Goal: Register for event/course

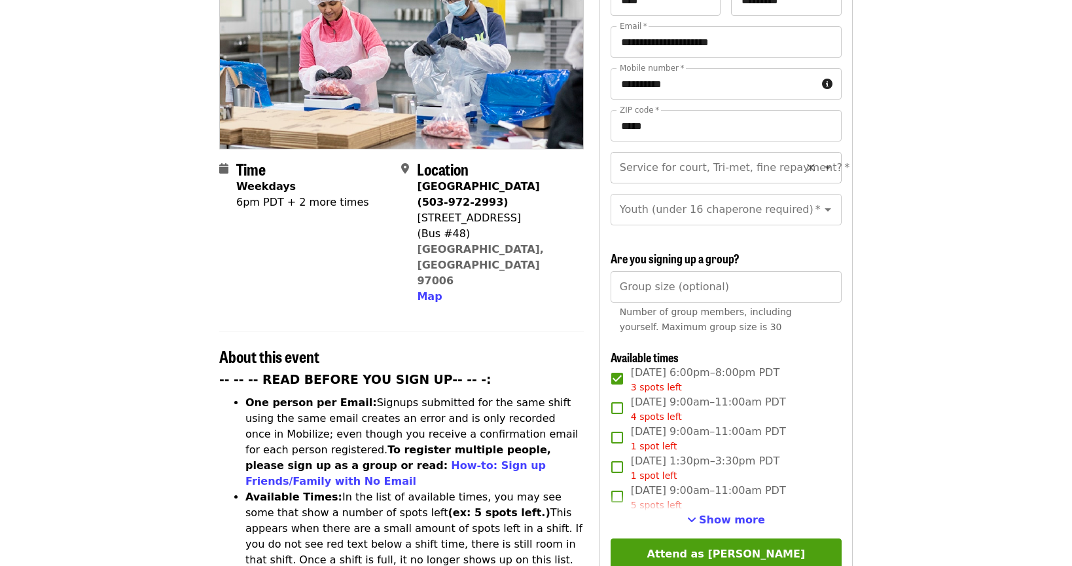
scroll to position [179, 0]
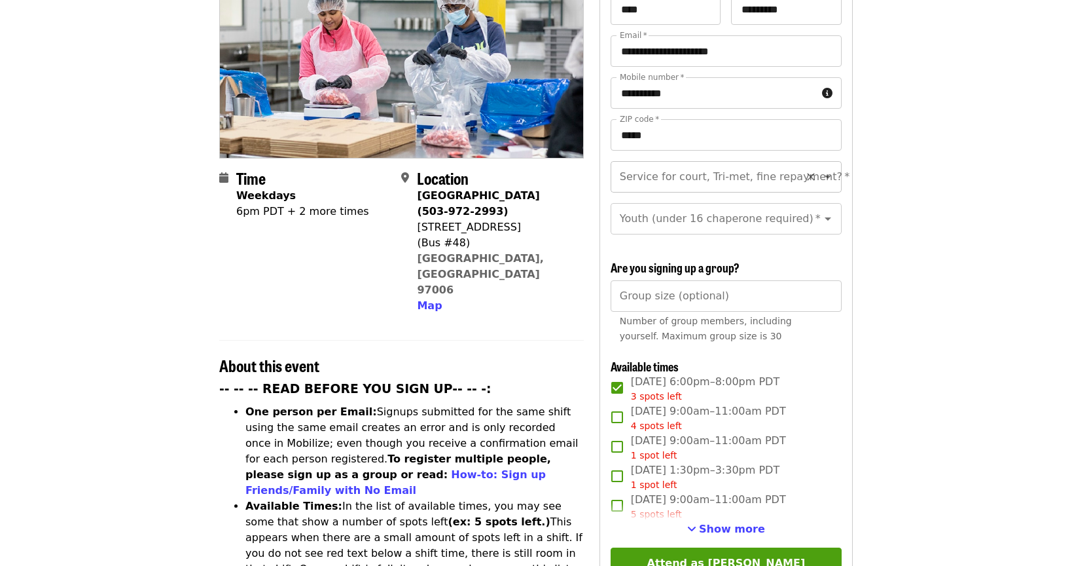
click at [762, 164] on input "Service for court, Tri-met, fine repayment?   *" at bounding box center [710, 176] width 178 height 25
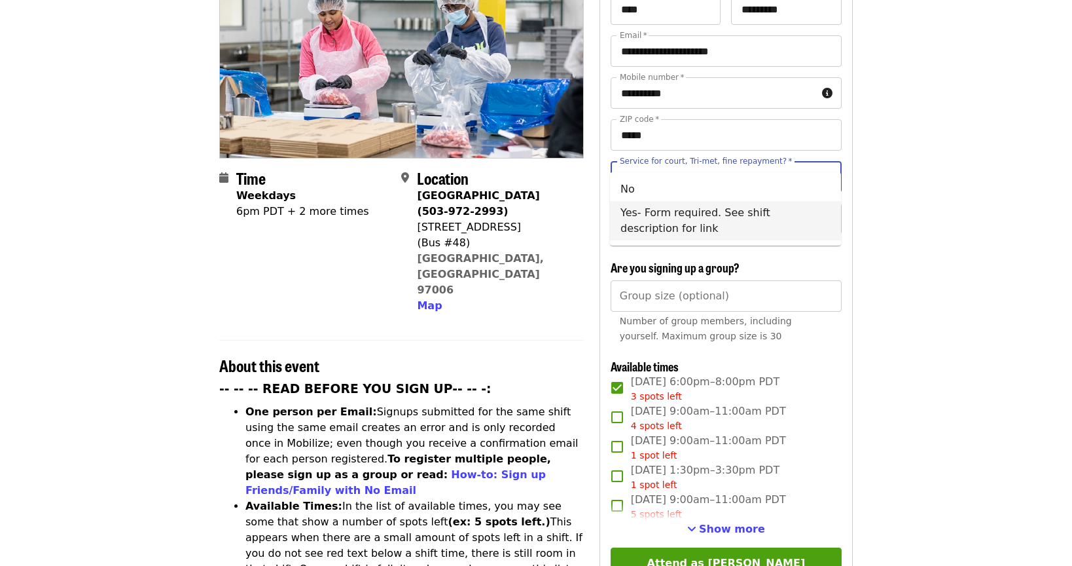
click at [720, 220] on li "Yes- Form required. See shift description for link" at bounding box center [725, 220] width 231 height 39
type input "**********"
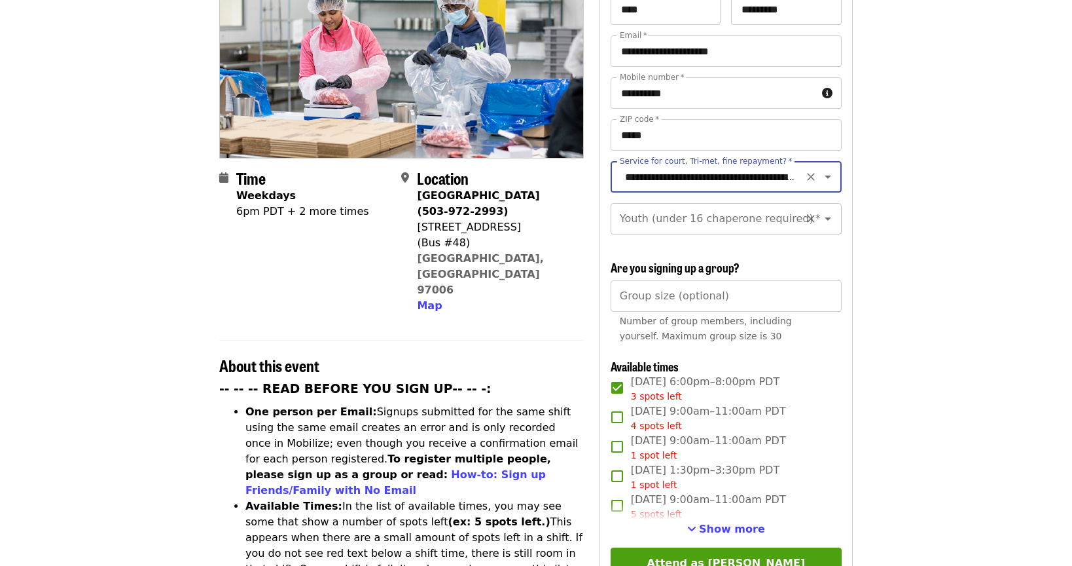
click at [721, 206] on input "Youth (under 16 chaperone required)   *" at bounding box center [710, 218] width 178 height 25
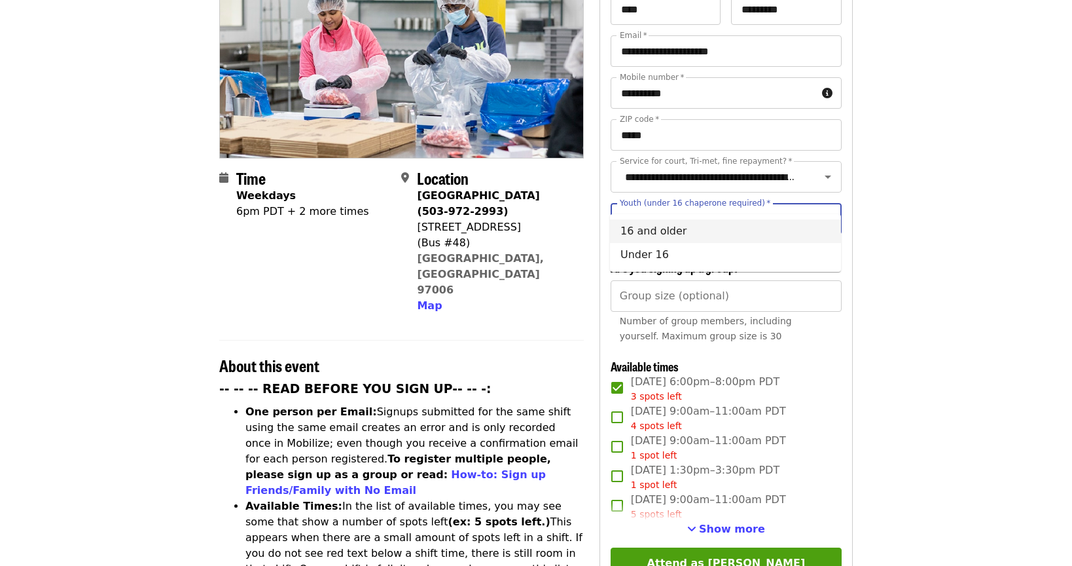
click at [692, 232] on li "16 and older" at bounding box center [725, 231] width 231 height 24
type input "**********"
click at [694, 280] on input "Group size (optional)" at bounding box center [726, 295] width 231 height 31
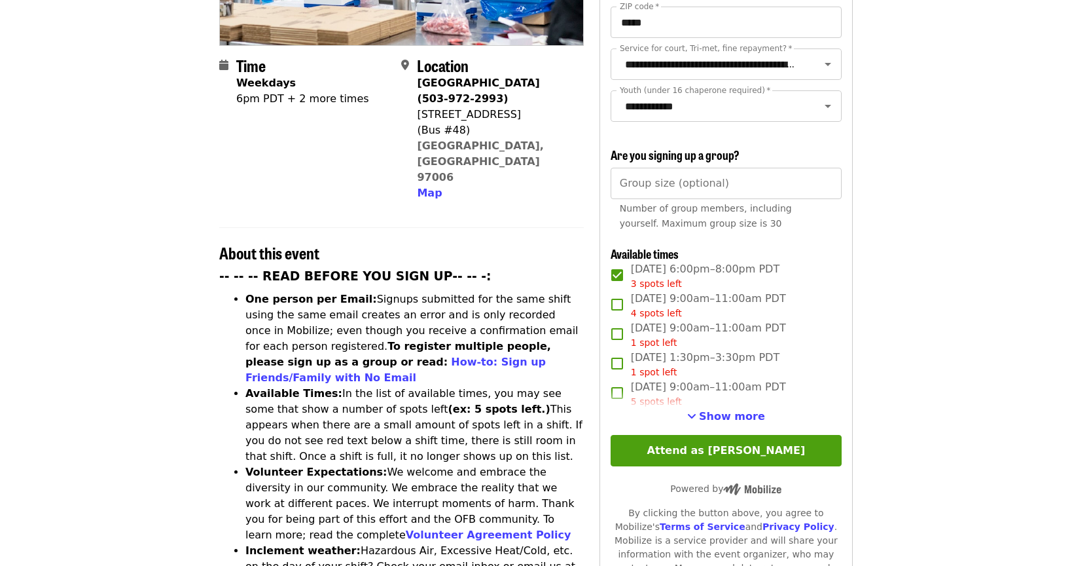
scroll to position [293, 0]
click at [727, 409] on span "Show more" at bounding box center [732, 415] width 66 height 12
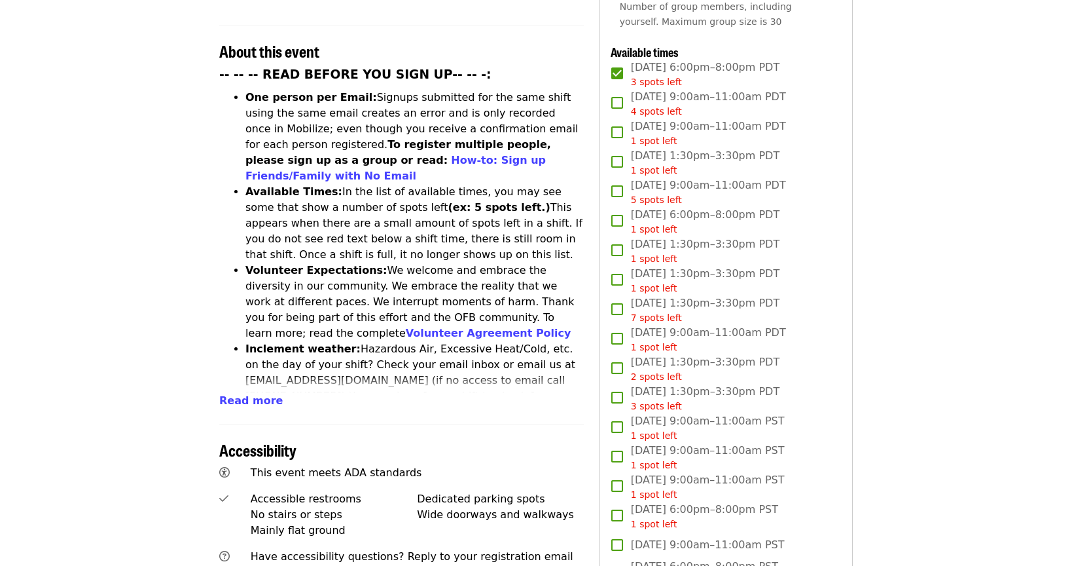
scroll to position [496, 0]
